Goal: Book appointment/travel/reservation

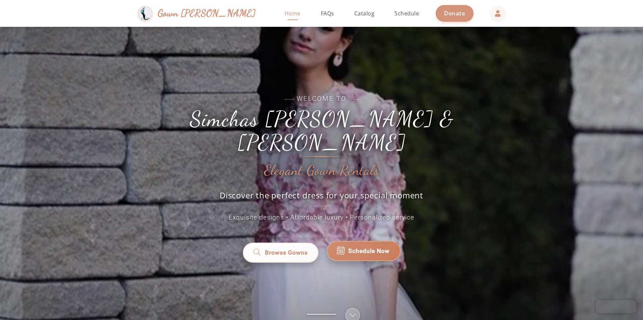
click at [383, 247] on span "Schedule Now" at bounding box center [369, 251] width 41 height 9
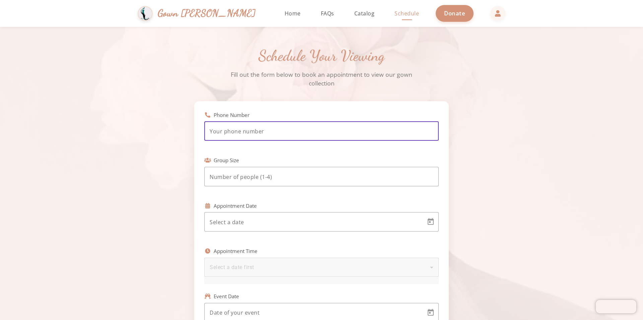
click at [302, 135] on input "tel" at bounding box center [322, 131] width 224 height 8
type input "[PHONE_NUMBER]"
click at [335, 172] on div at bounding box center [322, 176] width 224 height 19
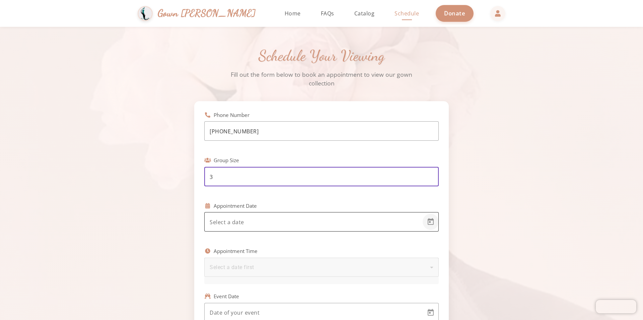
type input "3"
click at [432, 222] on span "Open calendar" at bounding box center [431, 222] width 16 height 16
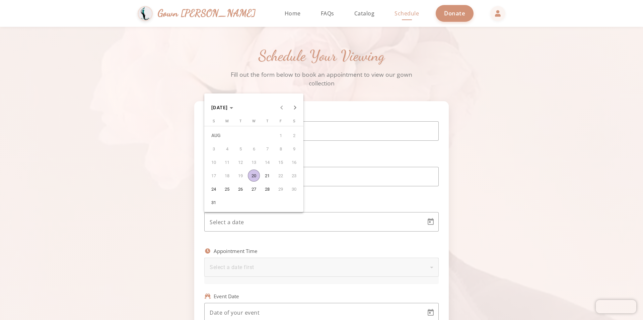
click at [252, 176] on span "20" at bounding box center [254, 176] width 12 height 12
type input "8/20/2025"
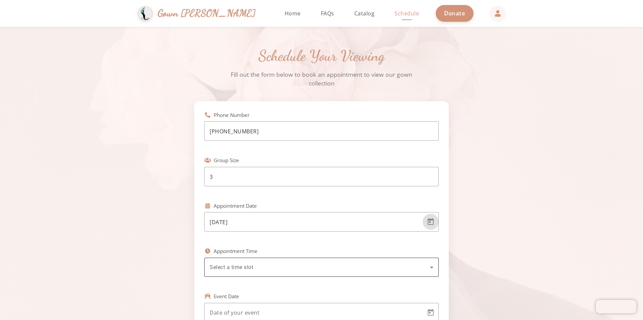
click at [435, 268] on icon at bounding box center [432, 267] width 8 height 8
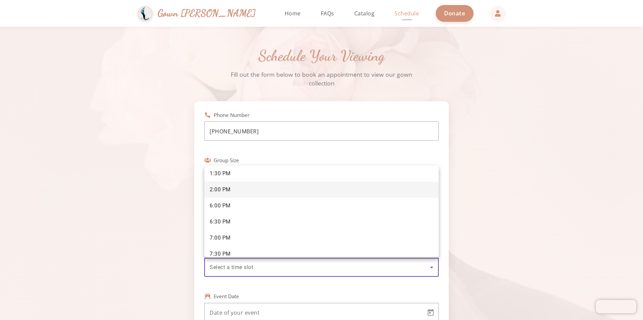
scroll to position [138, 0]
click at [566, 122] on div at bounding box center [321, 160] width 643 height 320
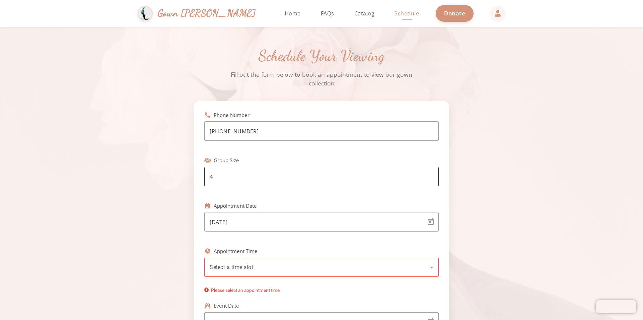
click at [429, 177] on input "4" at bounding box center [322, 177] width 224 height 8
click at [429, 178] on input "3" at bounding box center [322, 177] width 224 height 8
click at [429, 176] on input "4" at bounding box center [322, 177] width 224 height 8
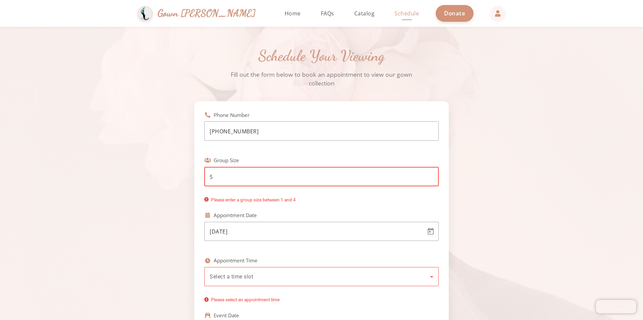
click at [429, 176] on input "5" at bounding box center [322, 177] width 224 height 8
click at [429, 176] on input "6" at bounding box center [322, 177] width 224 height 8
click at [430, 179] on input "5" at bounding box center [322, 177] width 224 height 8
click at [430, 179] on input "4" at bounding box center [322, 177] width 224 height 8
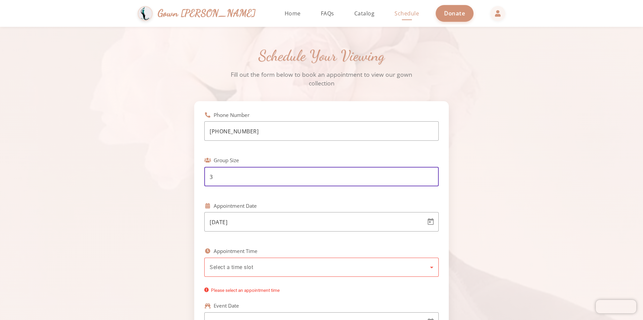
click at [430, 179] on input "3" at bounding box center [322, 177] width 224 height 8
click at [430, 179] on input "2" at bounding box center [322, 177] width 224 height 8
type input "1"
click at [430, 179] on input "1" at bounding box center [322, 177] width 224 height 8
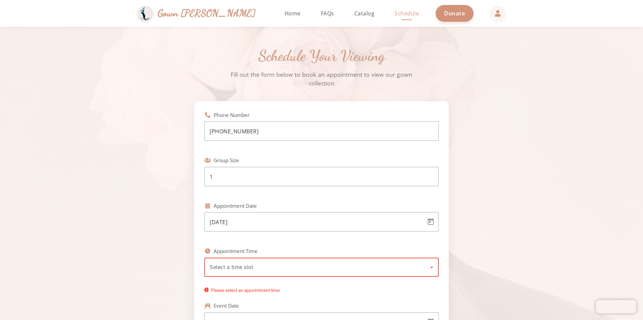
click at [432, 266] on icon at bounding box center [432, 267] width 8 height 8
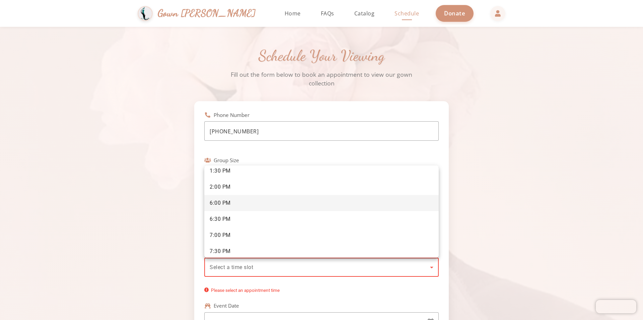
scroll to position [100, 0]
